Goal: Task Accomplishment & Management: Use online tool/utility

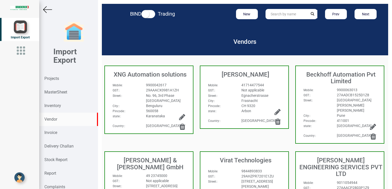
click at [283, 15] on input "text" at bounding box center [287, 14] width 42 height 10
click at [54, 108] on strong "Inventory" at bounding box center [52, 105] width 17 height 5
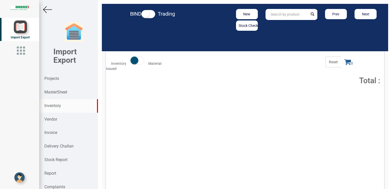
click at [283, 8] on div "BIND Trading New Stock Check Prev Next" at bounding box center [245, 20] width 287 height 32
click at [284, 12] on input "text" at bounding box center [287, 14] width 42 height 11
click at [293, 25] on link "12115 .20.0.00" at bounding box center [286, 25] width 41 height 7
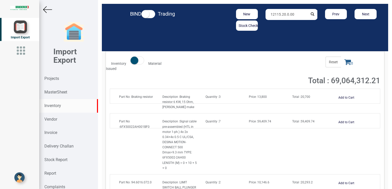
click at [297, 16] on input "12115.20.0.00" at bounding box center [287, 14] width 42 height 11
click at [295, 25] on link "12115.20.0.0 0" at bounding box center [286, 25] width 41 height 7
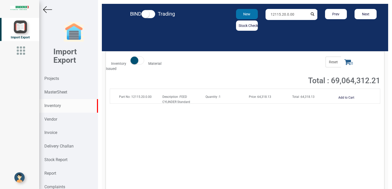
drag, startPoint x: 297, startPoint y: 12, endPoint x: 252, endPoint y: 18, distance: 45.4
click at [252, 18] on div "New Stock Check 12115.20.0.00 Prev Next" at bounding box center [292, 20] width 186 height 22
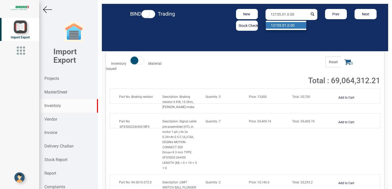
type input "12155.01.0.00"
click at [283, 24] on strong "12155.01.0.00" at bounding box center [283, 25] width 24 height 4
